Goal: Task Accomplishment & Management: Use online tool/utility

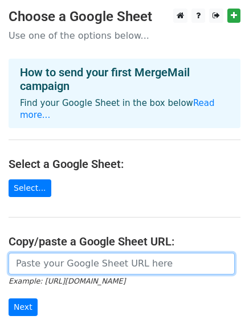
click at [48, 253] on input "url" at bounding box center [122, 264] width 226 height 22
paste input "[URL][DOMAIN_NAME]"
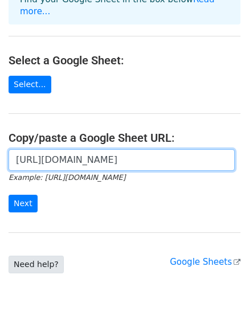
scroll to position [114, 0]
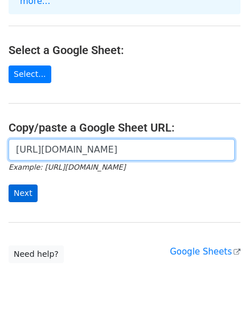
type input "https://docs.google.com/spreadsheets/d/1L7orGaABJcF0nblfh-WRdaB-t_TuCSi6SbDON1C…"
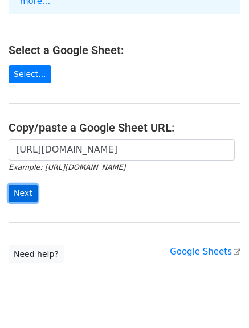
click at [22, 184] on input "Next" at bounding box center [23, 193] width 29 height 18
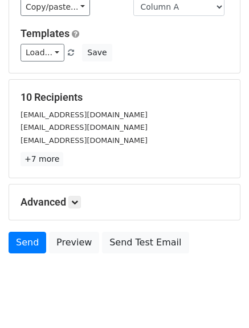
scroll to position [159, 0]
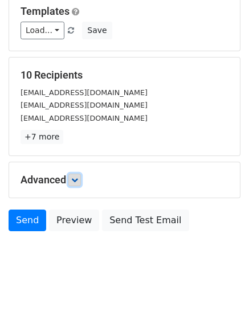
click at [77, 182] on icon at bounding box center [74, 179] width 7 height 7
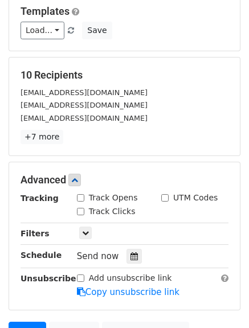
click at [93, 200] on label "Track Opens" at bounding box center [113, 198] width 49 height 12
click at [84, 200] on input "Track Opens" at bounding box center [80, 197] width 7 height 7
click at [93, 200] on label "Track Opens" at bounding box center [113, 198] width 49 height 12
click at [84, 200] on input "Track Opens" at bounding box center [80, 197] width 7 height 7
click at [93, 203] on label "Track Opens" at bounding box center [113, 198] width 49 height 12
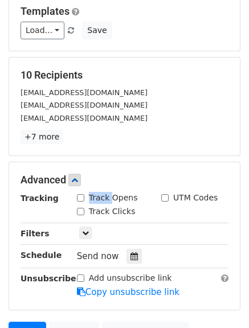
click at [84, 202] on input "Track Opens" at bounding box center [80, 197] width 7 height 7
checkbox input "true"
click at [98, 206] on label "Track Clicks" at bounding box center [112, 211] width 47 height 12
click at [100, 207] on label "Track Clicks" at bounding box center [112, 211] width 47 height 12
click at [84, 208] on input "Track Clicks" at bounding box center [80, 211] width 7 height 7
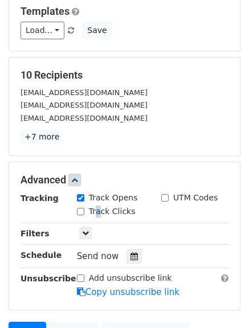
checkbox input "true"
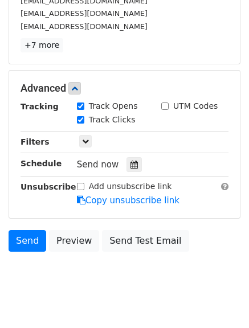
scroll to position [271, 0]
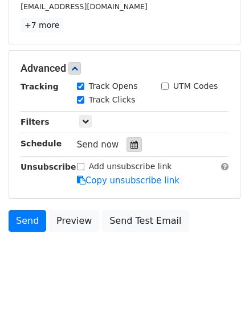
click at [130, 146] on icon at bounding box center [133, 145] width 7 height 8
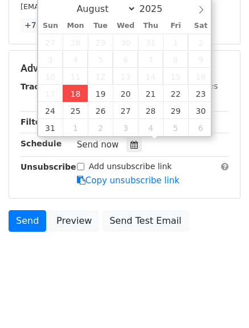
type input "2025-08-18 16:52"
type input "04"
type input "52"
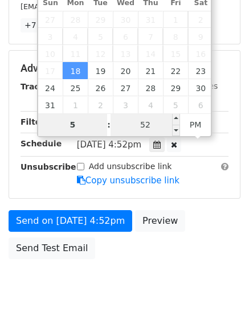
type input "5"
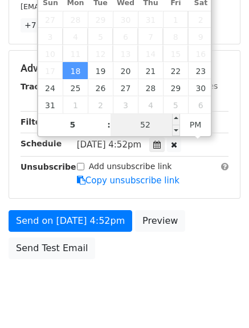
type input "2025-08-18 17:52"
type input "05"
click at [142, 123] on input "52" at bounding box center [144, 124] width 69 height 23
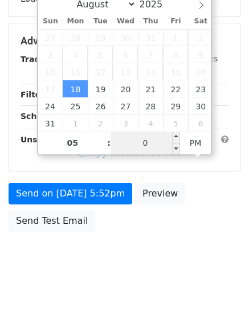
type input "00"
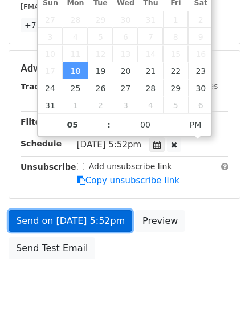
type input "2025-08-18 17:00"
click at [81, 227] on link "Send on Aug 18 at 5:52pm" at bounding box center [71, 221] width 124 height 22
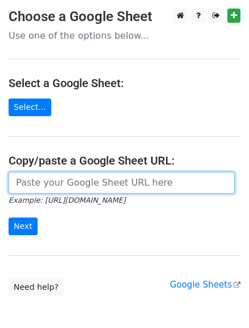
click at [50, 182] on input "url" at bounding box center [122, 183] width 226 height 22
type input "https://docs.google.com/spreadsheets/d/1L7orGaABJcF0nblfh-WRdaB-t_TuCSi6SbDON1C…"
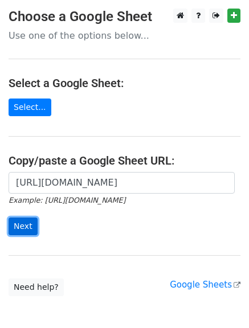
click at [25, 229] on input "Next" at bounding box center [23, 226] width 29 height 18
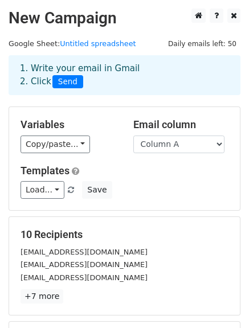
click at [198, 132] on div "Email column Column A Column B Column C" at bounding box center [181, 135] width 113 height 35
click at [198, 141] on select "Column A Column B Column C" at bounding box center [178, 144] width 91 height 18
select select "Column B"
click at [133, 135] on select "Column A Column B Column C" at bounding box center [178, 144] width 91 height 18
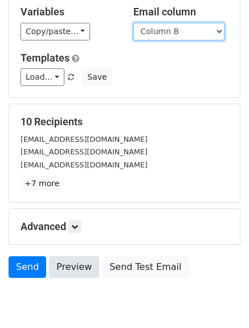
scroll to position [114, 0]
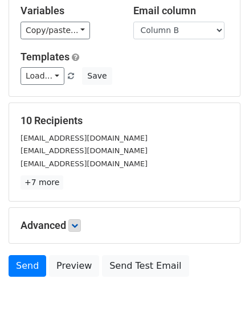
click at [76, 181] on p "+7 more" at bounding box center [124, 182] width 208 height 14
click at [73, 227] on icon at bounding box center [74, 225] width 7 height 7
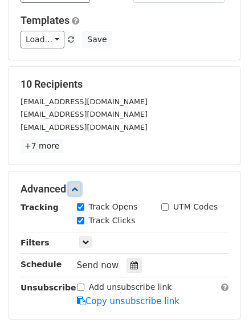
scroll to position [171, 0]
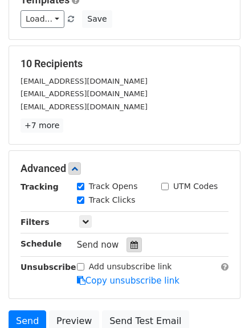
click at [135, 240] on div at bounding box center [133, 244] width 15 height 15
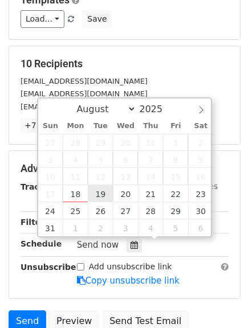
type input "2025-08-19 12:00"
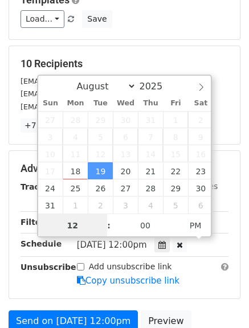
scroll to position [1, 0]
type input "6"
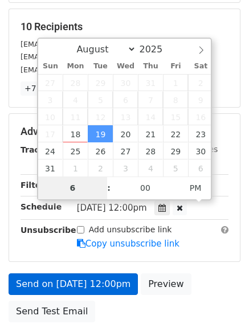
scroll to position [228, 0]
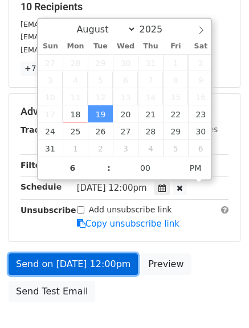
type input "2025-08-19 18:00"
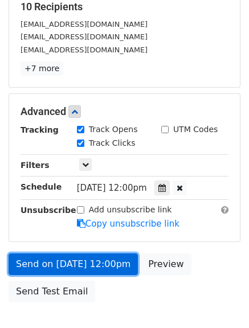
click at [83, 266] on link "Send on Aug 19 at 12:00pm" at bounding box center [73, 264] width 129 height 22
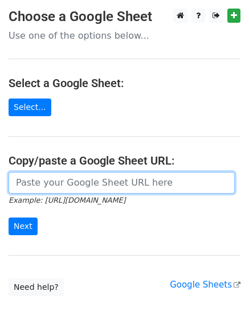
drag, startPoint x: 90, startPoint y: 180, endPoint x: 94, endPoint y: 187, distance: 8.2
click at [90, 180] on input "url" at bounding box center [122, 183] width 226 height 22
type input "https://docs.google.com/spreadsheets/d/1L7orGaABJcF0nblfh-WRdaB-t_TuCSi6SbDON1C…"
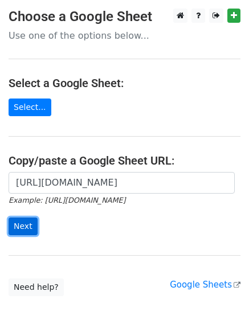
click at [27, 228] on input "Next" at bounding box center [23, 226] width 29 height 18
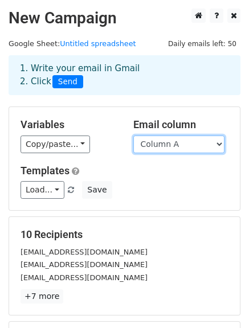
click at [188, 138] on select "Column A Column B Column C" at bounding box center [178, 144] width 91 height 18
select select "Column C"
click at [133, 135] on select "Column A Column B Column C" at bounding box center [178, 144] width 91 height 18
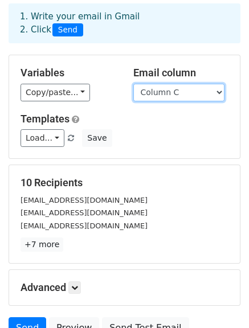
scroll to position [114, 0]
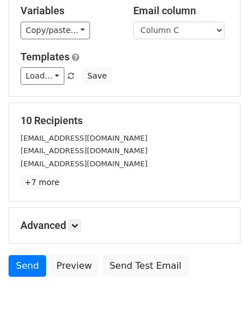
click at [77, 172] on div "10 Recipients kanri@ecraftman.com prpplastic@prpplastic.fi brussels@eutop.eu +7…" at bounding box center [124, 151] width 208 height 75
click at [78, 221] on link at bounding box center [74, 225] width 13 height 13
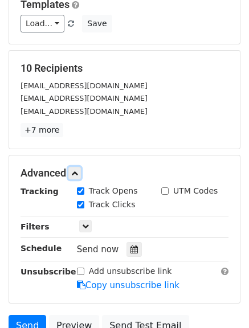
scroll to position [271, 0]
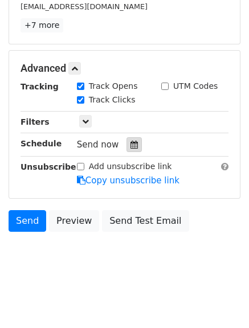
click at [126, 145] on div at bounding box center [133, 144] width 15 height 15
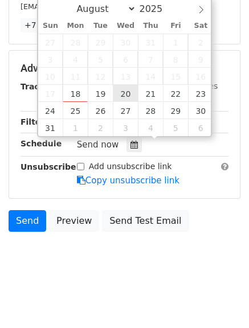
type input "2025-08-20 12:00"
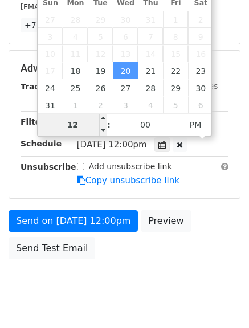
scroll to position [253, 0]
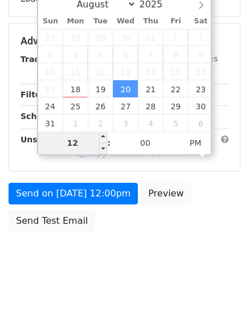
type input "7"
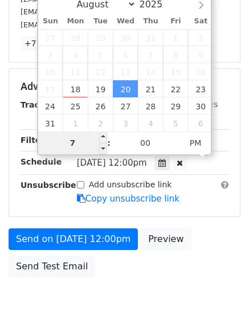
scroll to position [271, 0]
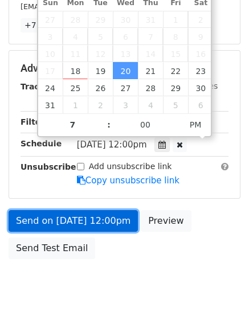
type input "2025-08-20 19:00"
click at [54, 216] on link "Send on Aug 20 at 12:00pm" at bounding box center [73, 221] width 129 height 22
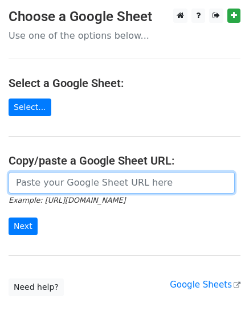
click at [41, 182] on input "url" at bounding box center [122, 183] width 226 height 22
type input "[URL][DOMAIN_NAME]"
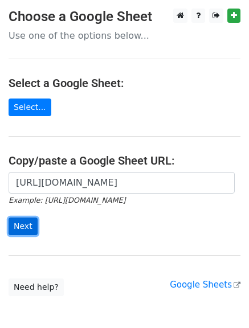
click at [18, 220] on input "Next" at bounding box center [23, 226] width 29 height 18
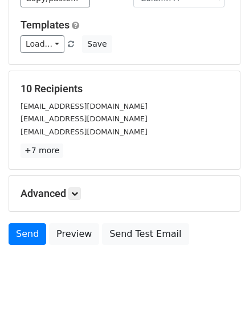
scroll to position [159, 0]
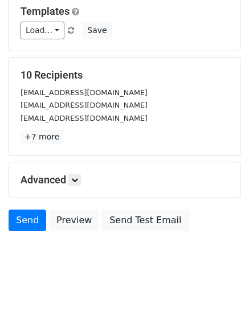
click at [79, 187] on div "Advanced Tracking Track Opens UTM Codes Track Clicks Filters Only include sprea…" at bounding box center [124, 179] width 231 height 35
click at [81, 179] on link at bounding box center [74, 180] width 13 height 13
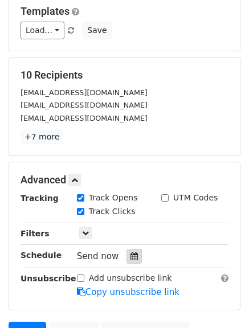
click at [133, 263] on div at bounding box center [133, 256] width 15 height 15
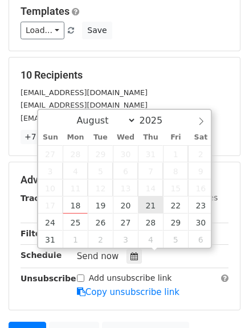
type input "[DATE] 12:00"
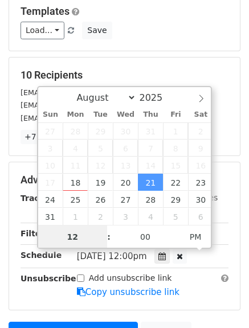
scroll to position [1, 0]
type input "8"
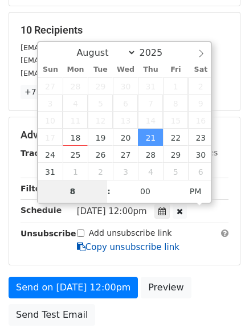
scroll to position [273, 0]
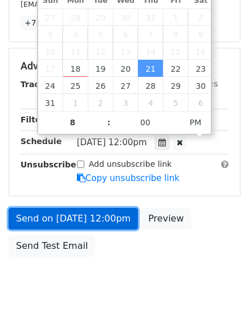
type input "[DATE] 20:00"
click at [92, 219] on link "Send on [DATE] 12:00pm" at bounding box center [73, 219] width 129 height 22
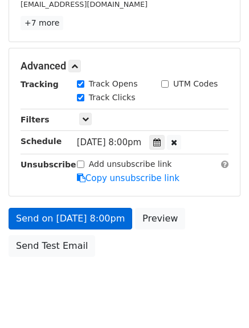
scroll to position [253, 0]
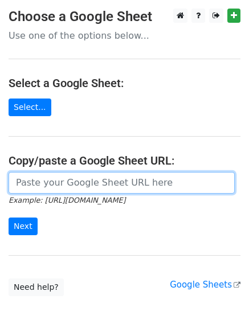
click at [52, 182] on input "url" at bounding box center [122, 183] width 226 height 22
type input "https://docs.google.com/spreadsheets/d/1L7orGaABJcF0nblfh-WRdaB-t_TuCSi6SbDON1C…"
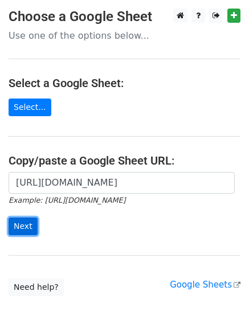
click at [17, 231] on input "Next" at bounding box center [23, 226] width 29 height 18
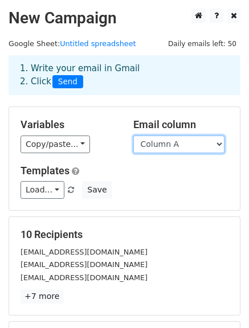
click at [182, 150] on select "Column A Column B Column C" at bounding box center [178, 144] width 91 height 18
select select "Column B"
click at [133, 135] on select "Column A Column B Column C" at bounding box center [178, 144] width 91 height 18
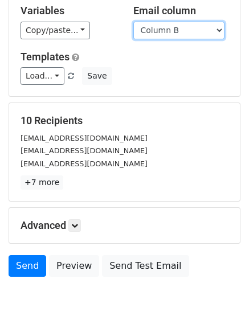
scroll to position [159, 0]
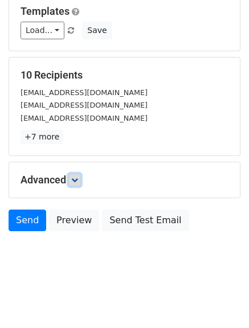
click at [77, 180] on icon at bounding box center [74, 179] width 7 height 7
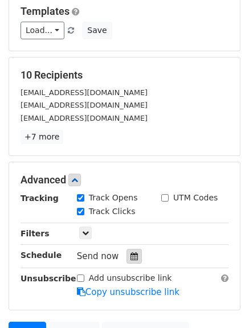
click at [126, 256] on div at bounding box center [133, 256] width 15 height 15
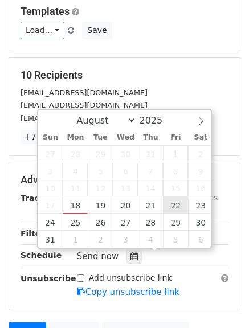
type input "2025-08-22 12:00"
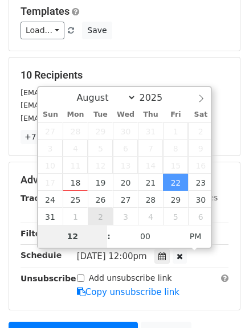
type input "9"
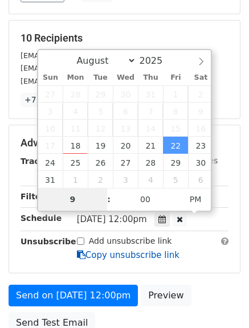
scroll to position [216, 0]
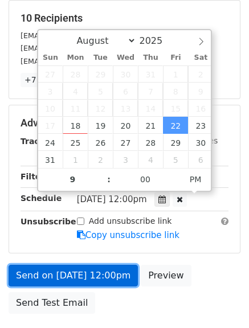
type input "2025-08-22 21:00"
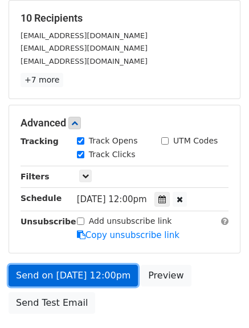
click at [78, 276] on link "Send on Aug 22 at 12:00pm" at bounding box center [73, 276] width 129 height 22
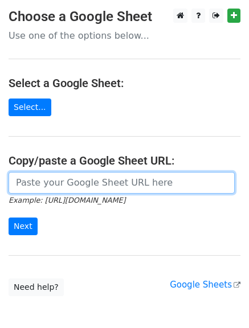
click at [71, 186] on input "url" at bounding box center [122, 183] width 226 height 22
type input "[URL][DOMAIN_NAME]"
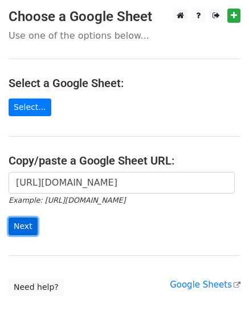
click at [27, 230] on input "Next" at bounding box center [23, 226] width 29 height 18
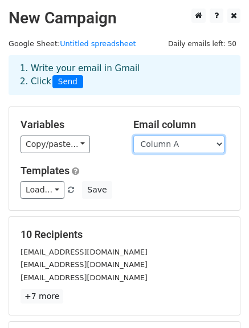
click at [213, 141] on select "Column A Column B Column C" at bounding box center [178, 144] width 91 height 18
select select "Column C"
click at [133, 135] on select "Column A Column B Column C" at bounding box center [178, 144] width 91 height 18
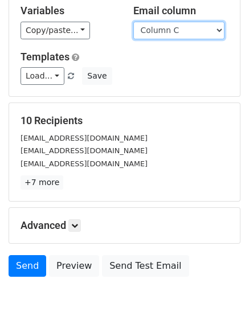
scroll to position [159, 0]
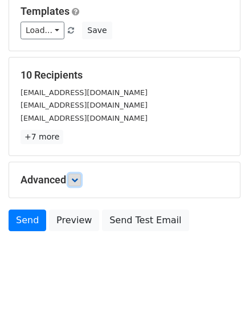
click at [81, 179] on link at bounding box center [74, 180] width 13 height 13
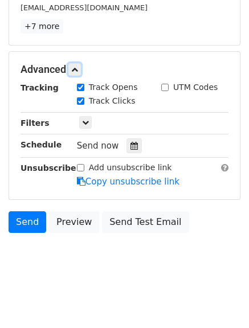
scroll to position [271, 0]
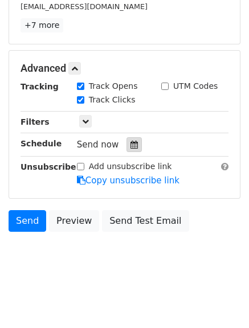
click at [126, 149] on div at bounding box center [133, 144] width 15 height 15
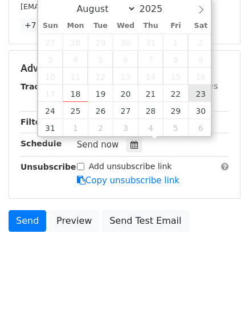
type input "[DATE] 12:00"
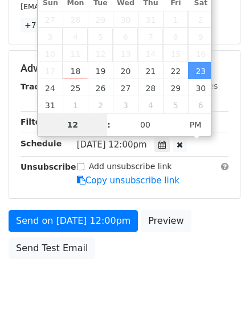
type input "9"
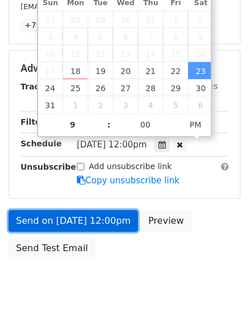
type input "[DATE] 21:00"
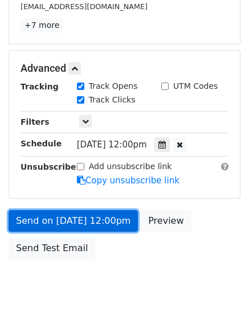
click at [53, 216] on link "Send on [DATE] 12:00pm" at bounding box center [73, 221] width 129 height 22
